Goal: Task Accomplishment & Management: Manage account settings

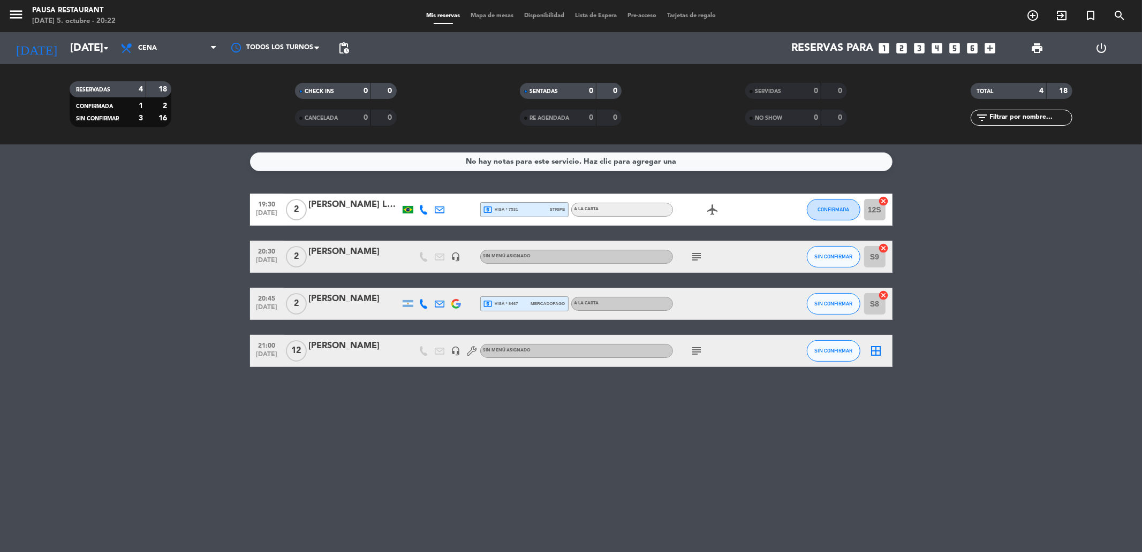
drag, startPoint x: 462, startPoint y: 210, endPoint x: 440, endPoint y: 209, distance: 21.4
click at [457, 210] on div at bounding box center [456, 210] width 16 height 32
click at [410, 359] on div at bounding box center [408, 351] width 16 height 32
click at [389, 346] on div "[PERSON_NAME]" at bounding box center [354, 346] width 91 height 14
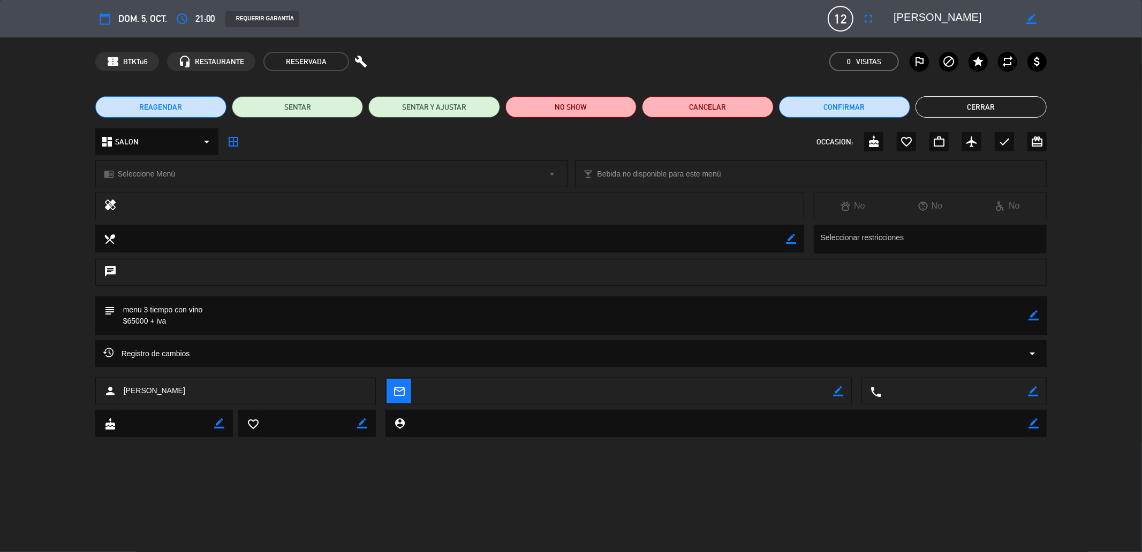
click at [946, 102] on button "Cerrar" at bounding box center [980, 106] width 131 height 21
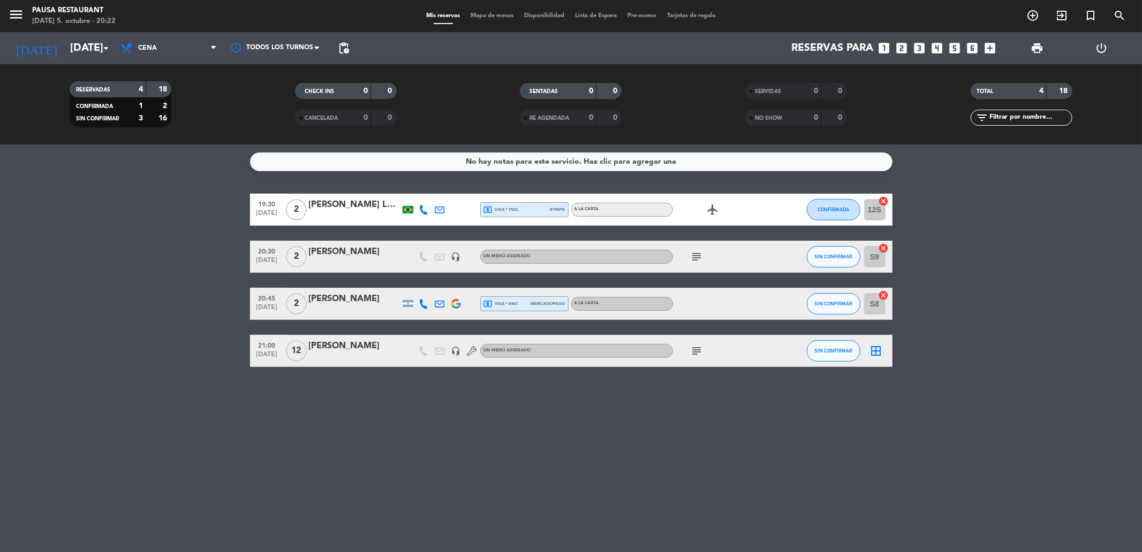
click at [325, 296] on div "[PERSON_NAME]" at bounding box center [354, 299] width 91 height 14
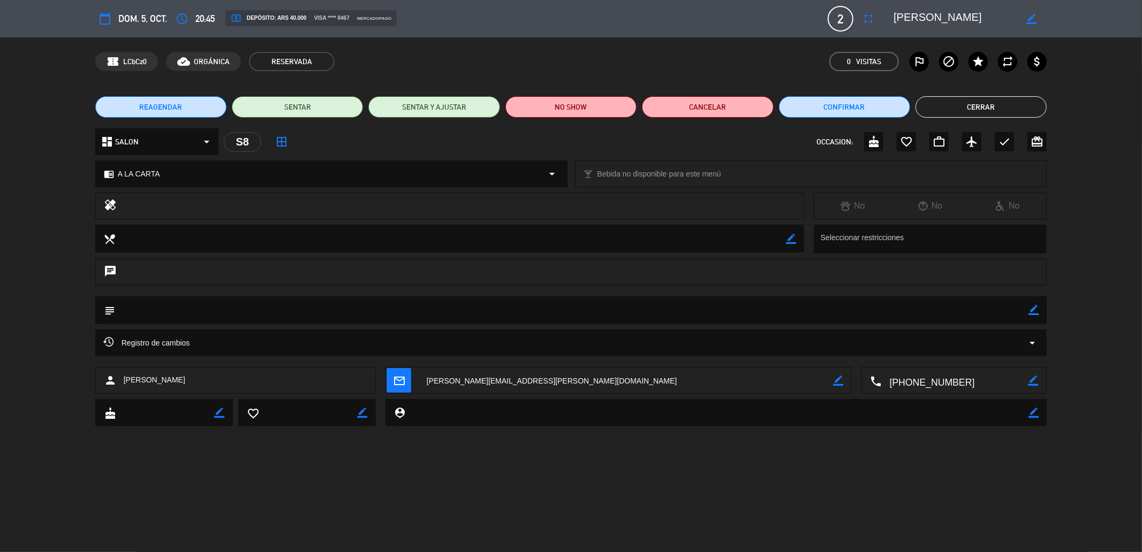
click at [992, 110] on button "Cerrar" at bounding box center [980, 106] width 131 height 21
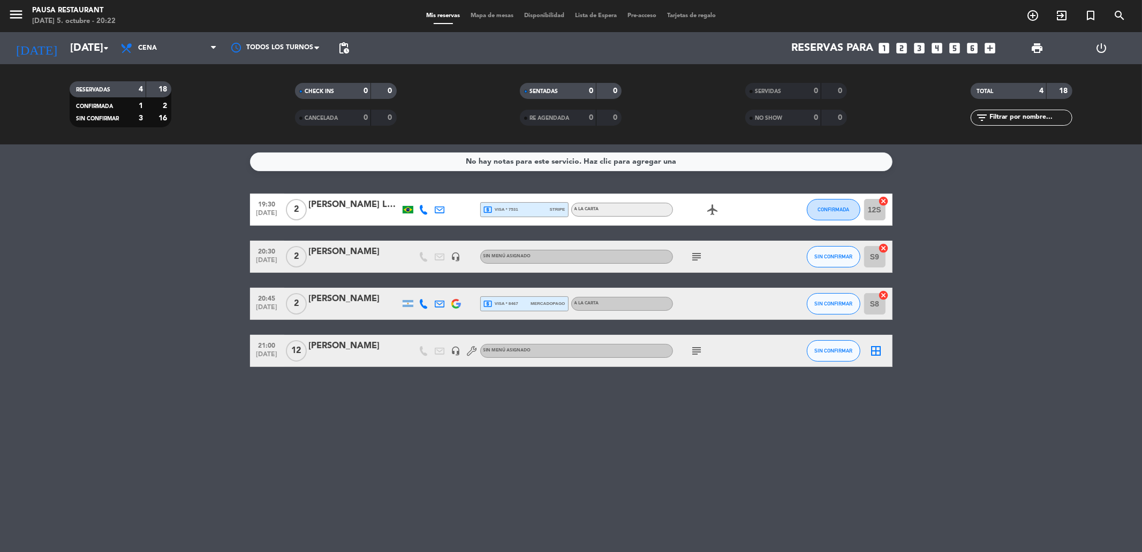
click at [362, 258] on div "[PERSON_NAME]" at bounding box center [354, 252] width 91 height 14
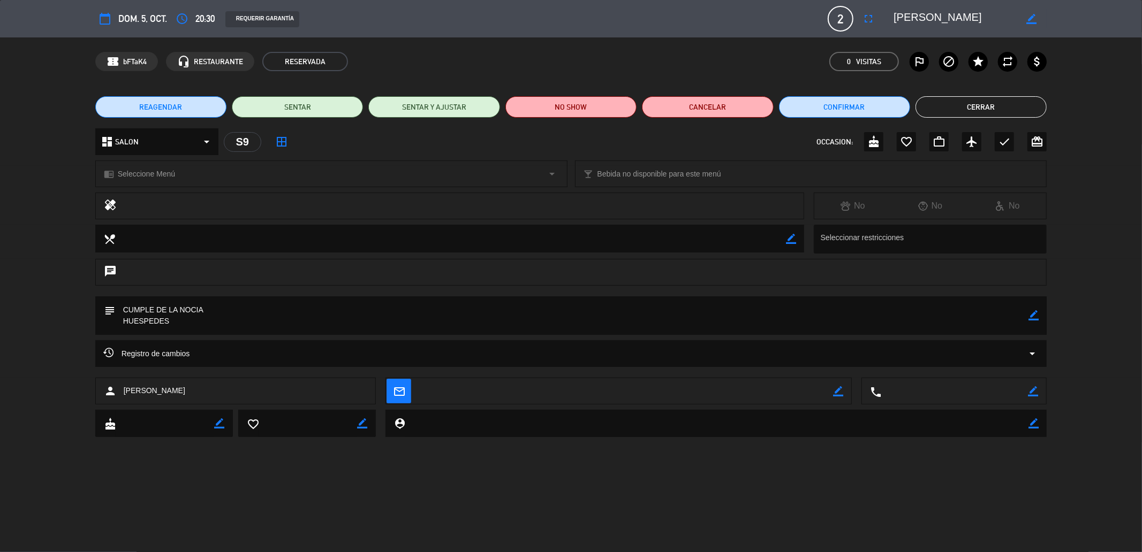
click at [987, 111] on button "Cerrar" at bounding box center [980, 106] width 131 height 21
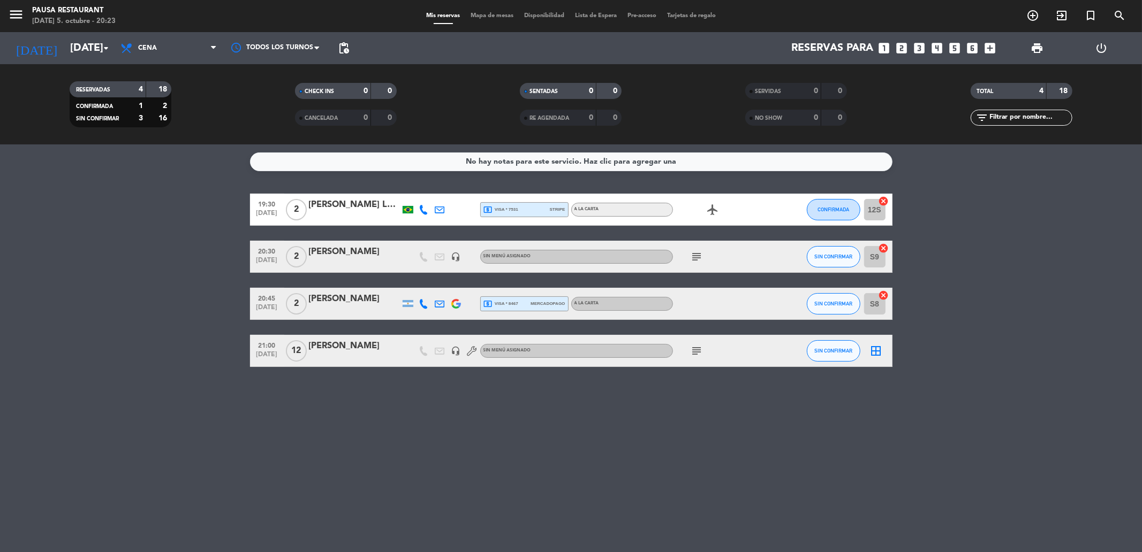
click at [359, 343] on div "[PERSON_NAME]" at bounding box center [354, 346] width 91 height 14
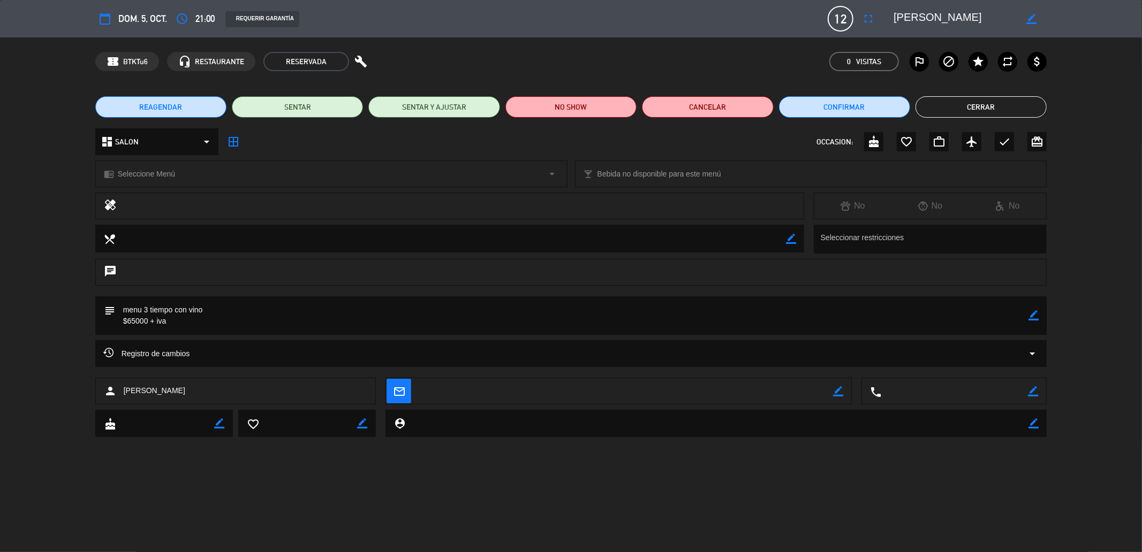
click at [1017, 110] on button "Cerrar" at bounding box center [980, 106] width 131 height 21
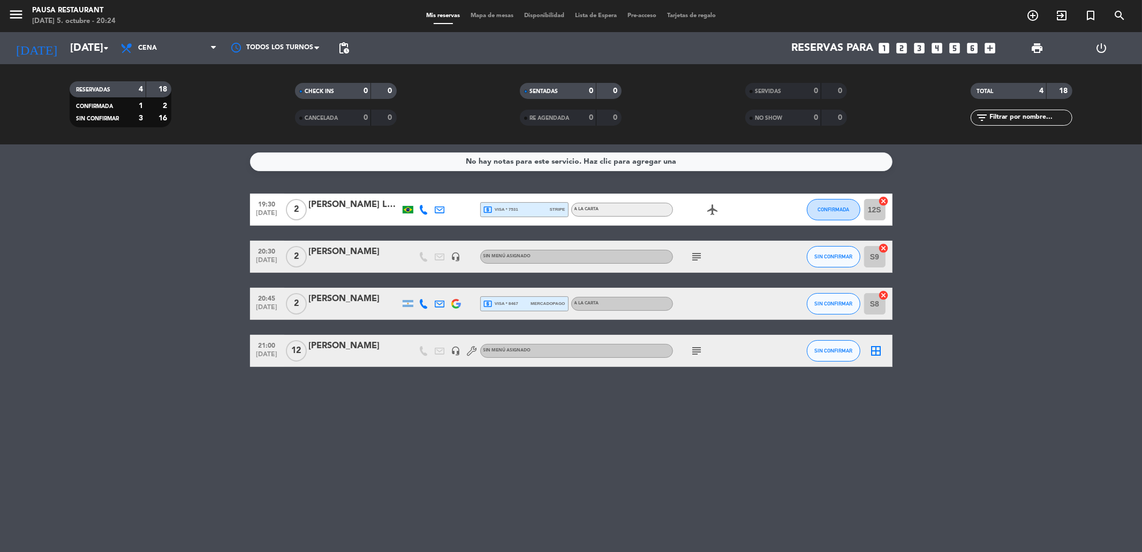
click at [351, 309] on div at bounding box center [354, 311] width 91 height 9
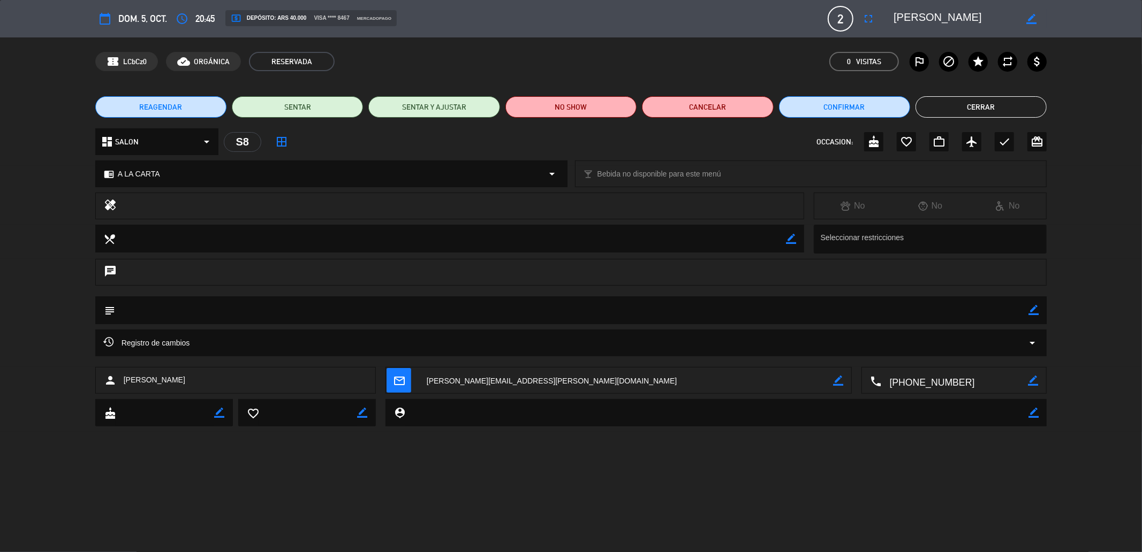
click at [977, 109] on button "Cerrar" at bounding box center [980, 106] width 131 height 21
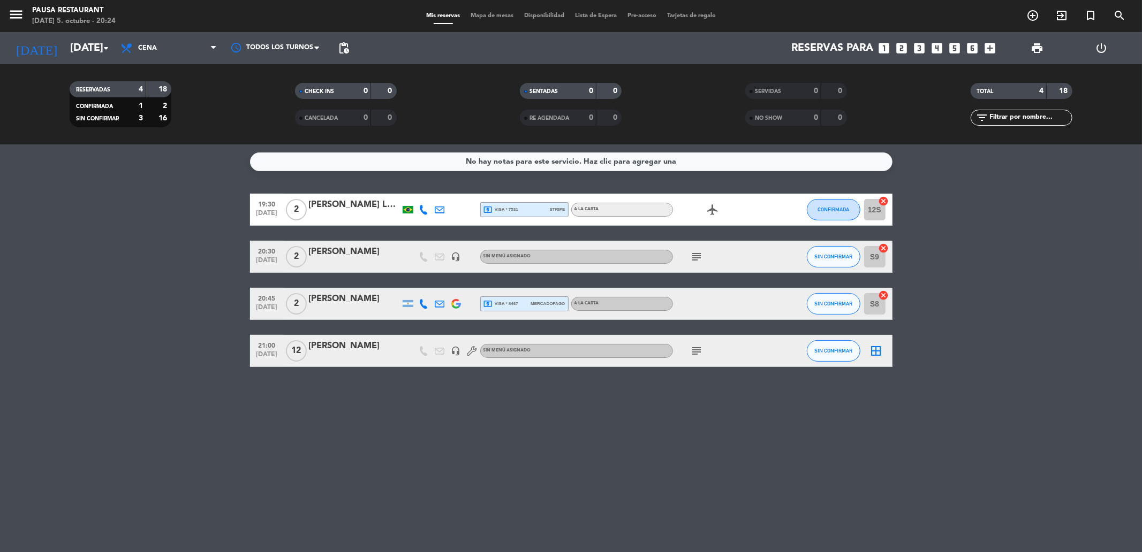
click at [338, 263] on div at bounding box center [354, 264] width 91 height 9
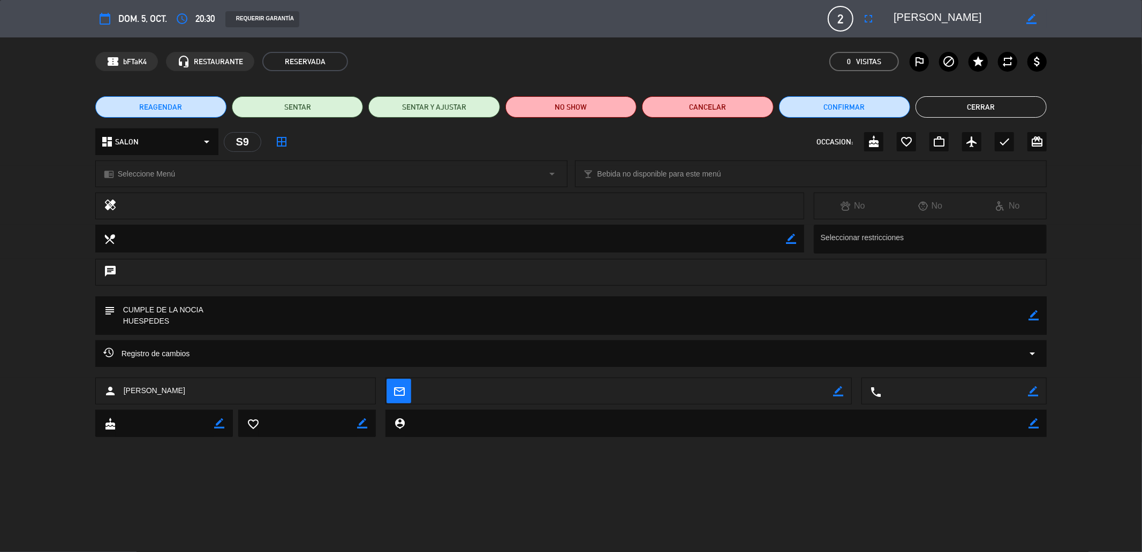
click at [14, 407] on div "person [PERSON_NAME] mail_outline border_color local_phone border_color" at bounding box center [571, 394] width 1142 height 32
click at [964, 107] on button "Cerrar" at bounding box center [980, 106] width 131 height 21
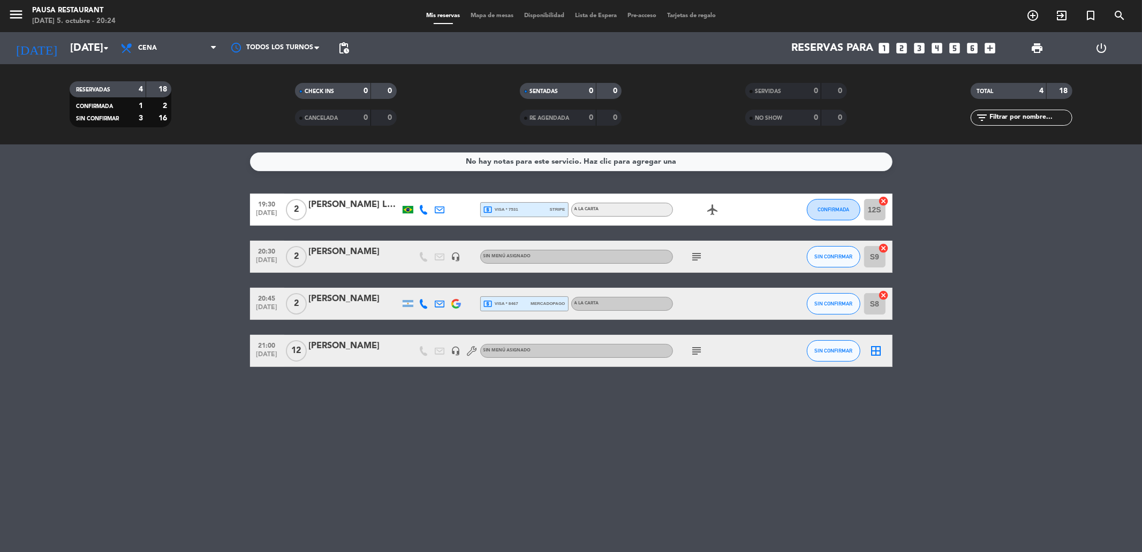
click at [345, 210] on div "[PERSON_NAME] Lück [PERSON_NAME]" at bounding box center [354, 205] width 91 height 14
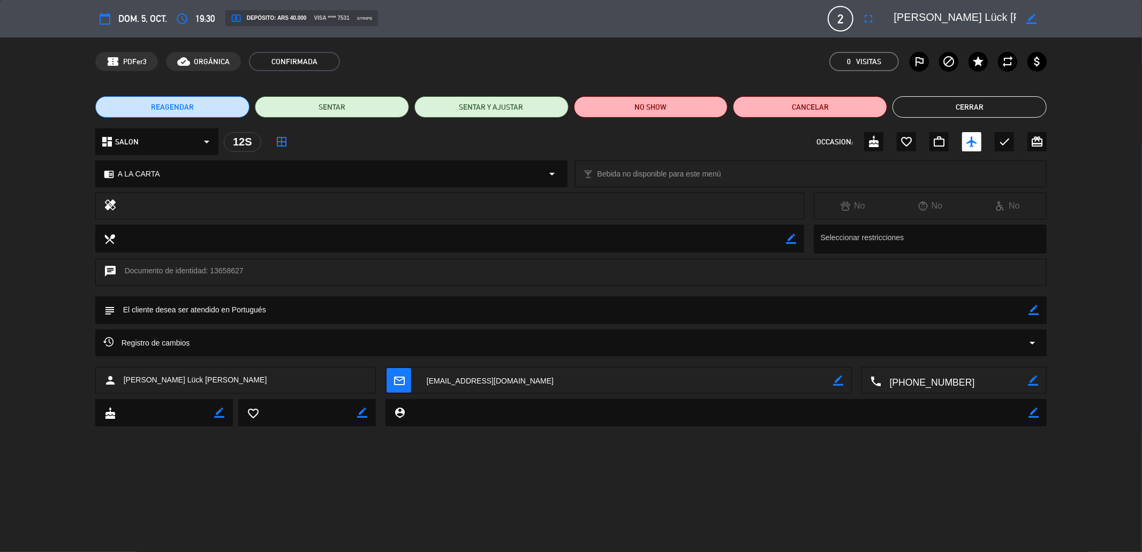
click at [943, 103] on button "Cerrar" at bounding box center [969, 106] width 154 height 21
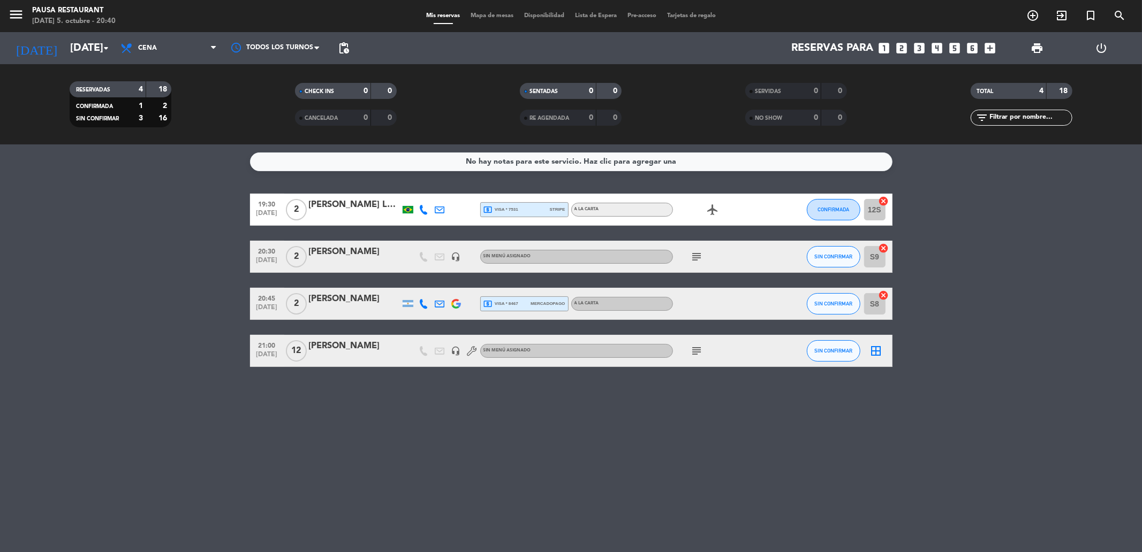
click at [697, 253] on icon "subject" at bounding box center [696, 256] width 13 height 13
click at [659, 379] on div "No hay notas para este servicio. Haz clic para agregar una 19:30 [DATE] 2 [PERS…" at bounding box center [571, 348] width 1142 height 408
click at [498, 222] on div "19:30 [DATE] 2 [PERSON_NAME] [PERSON_NAME] local_atm visa * 7531 stripe A LA CA…" at bounding box center [571, 210] width 642 height 32
click at [493, 207] on span "local_atm visa * 7531" at bounding box center [500, 210] width 35 height 10
click at [143, 219] on bookings-row "19:30 [DATE] 2 [PERSON_NAME] [PERSON_NAME] local_atm visa * 7531 stripe Depósit…" at bounding box center [571, 280] width 1142 height 173
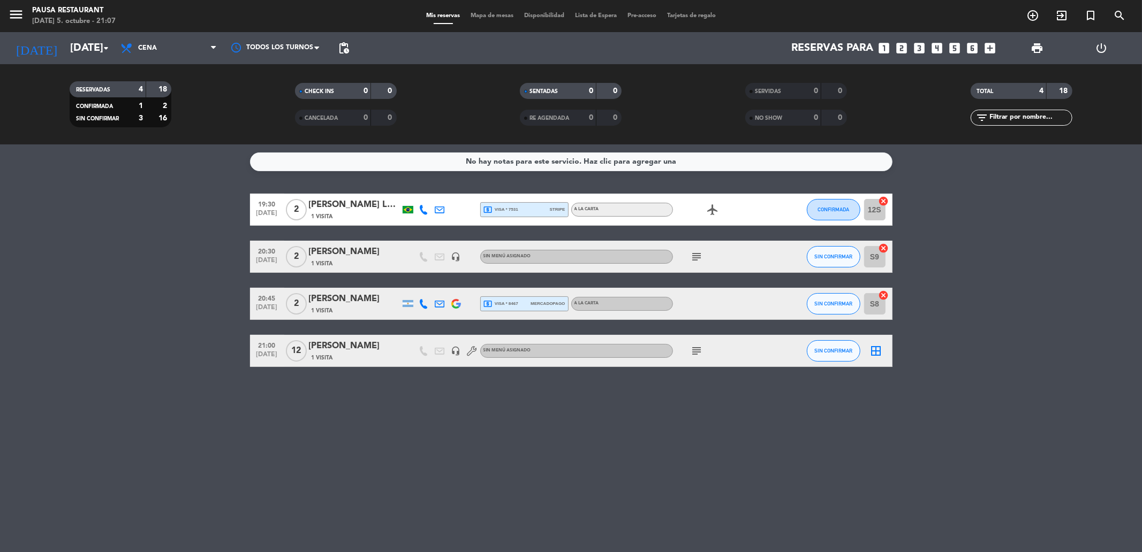
click at [702, 254] on icon "subject" at bounding box center [696, 256] width 13 height 13
click at [448, 512] on div "No hay notas para este servicio. Haz clic para agregar una 19:30 [DATE] 2 [PERS…" at bounding box center [571, 348] width 1142 height 408
click at [76, 36] on input "[DATE]" at bounding box center [133, 48] width 136 height 24
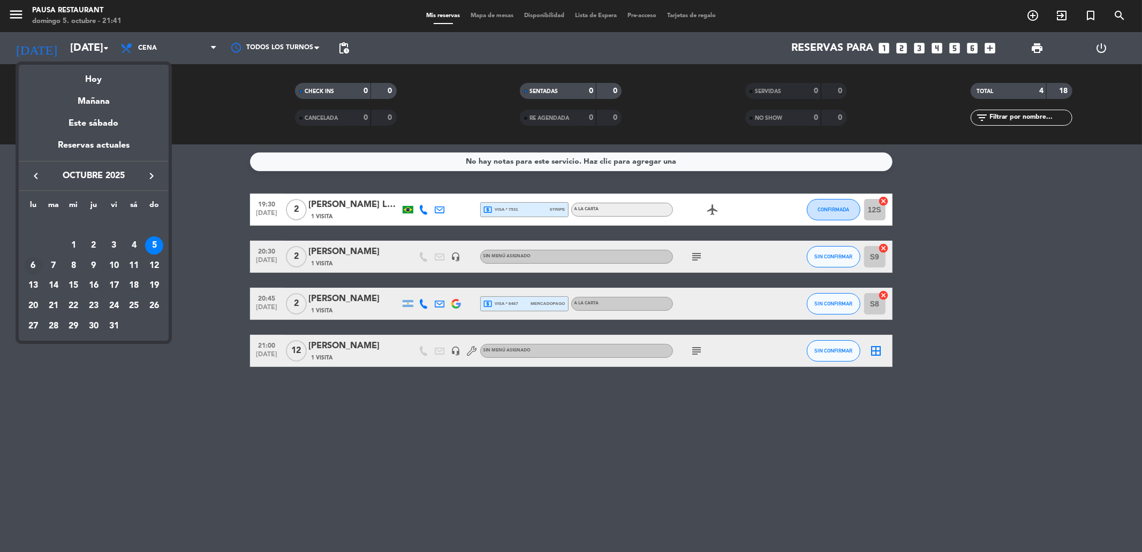
click at [30, 259] on div "6" at bounding box center [33, 266] width 18 height 18
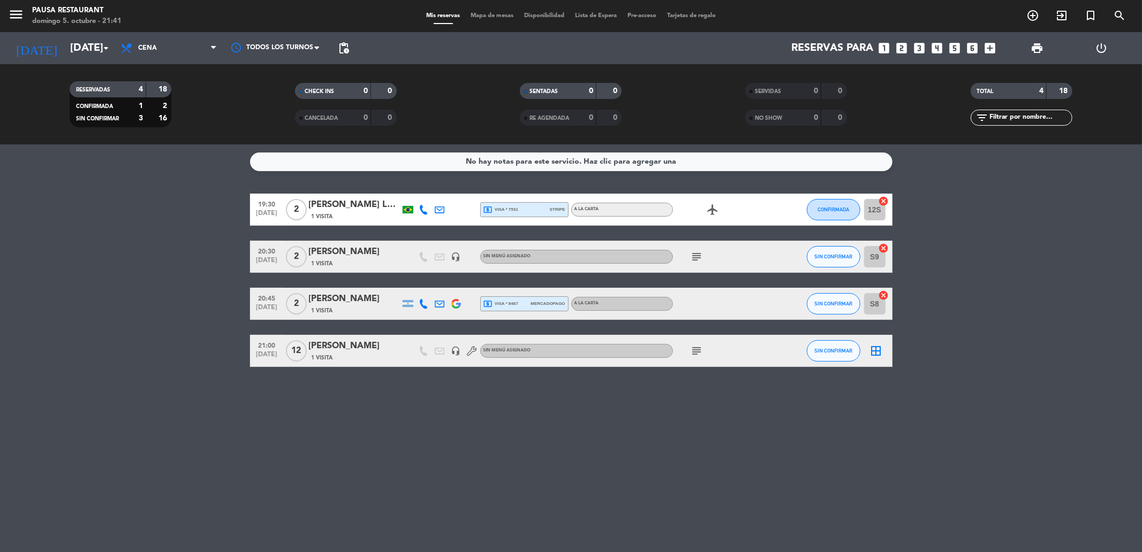
type input "[DATE]"
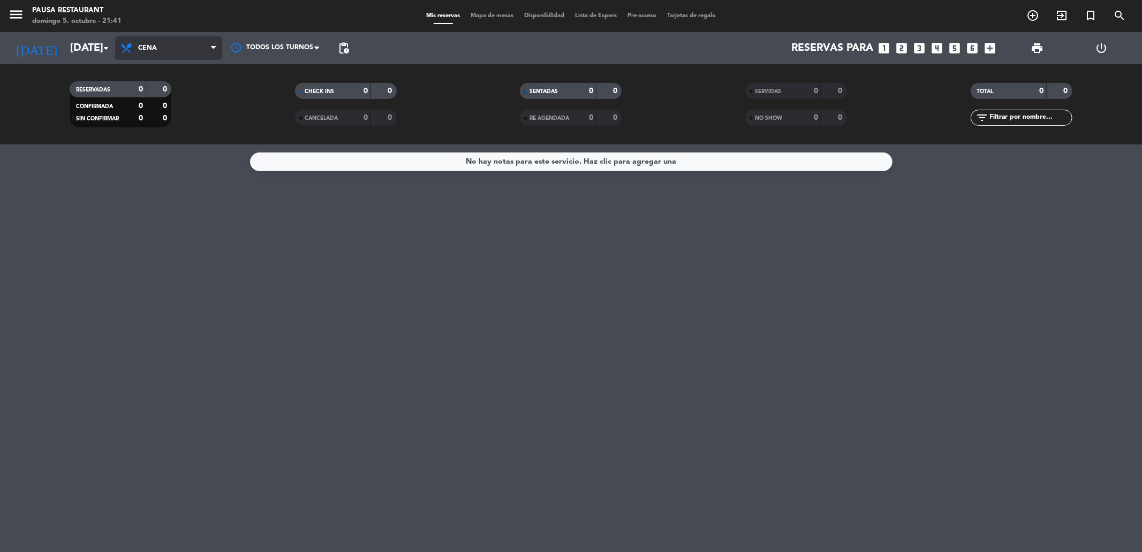
click at [161, 52] on span "Cena" at bounding box center [168, 48] width 107 height 24
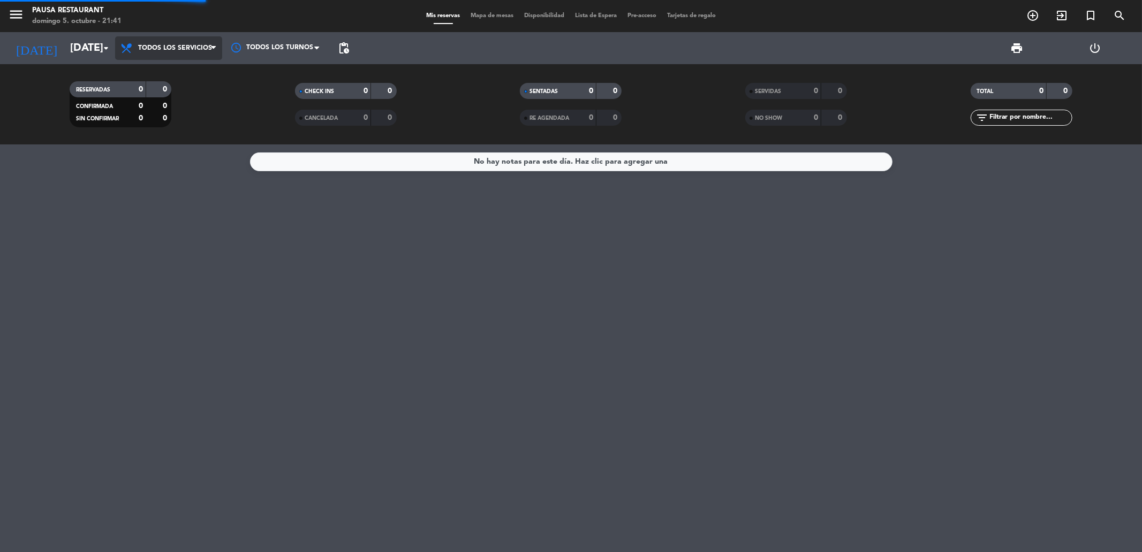
click at [184, 74] on div "menu Pausa Restaurant [DATE] 5. octubre - 21:41 Mis reservas Mapa de mesas Disp…" at bounding box center [571, 72] width 1142 height 144
